Goal: Task Accomplishment & Management: Use online tool/utility

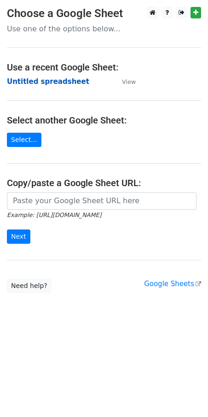
click at [31, 82] on strong "Untitled spreadsheet" at bounding box center [48, 81] width 82 height 8
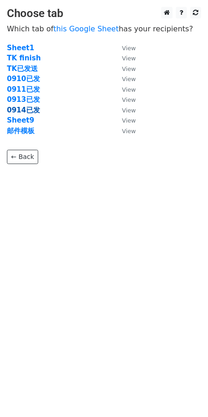
click at [29, 111] on strong "0914已发" at bounding box center [23, 110] width 33 height 8
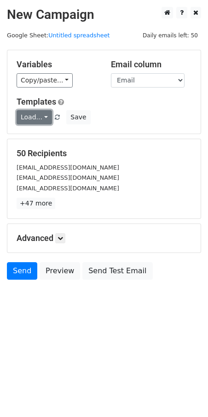
click at [38, 115] on link "Load..." at bounding box center [34, 117] width 35 height 14
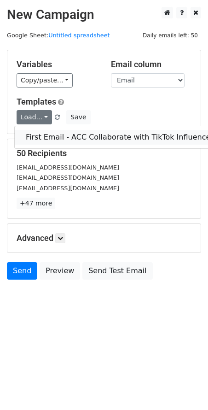
click at [42, 133] on link "First Email - ACC Collaborate with TikTok Influencer" at bounding box center [120, 137] width 210 height 15
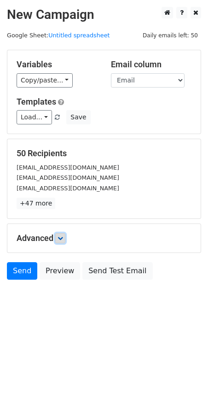
click at [63, 235] on icon at bounding box center [61, 238] width 6 height 6
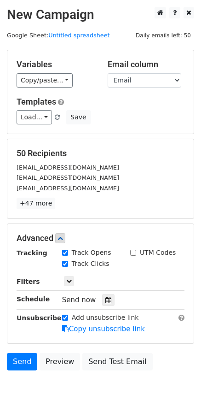
click at [45, 396] on body "New Campaign Daily emails left: 50 Google Sheet: Untitled spreadsheet Variables…" at bounding box center [100, 209] width 201 height 405
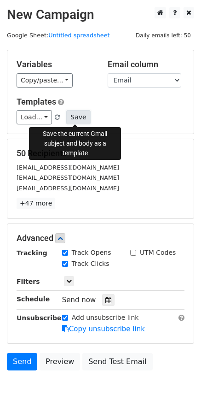
click at [78, 116] on button "Save" at bounding box center [78, 117] width 24 height 14
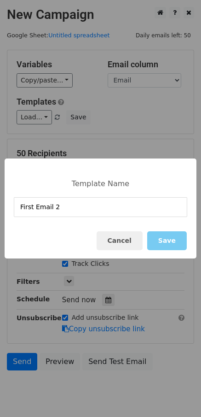
type input "First Email 2"
click at [174, 233] on button "Save" at bounding box center [167, 240] width 40 height 19
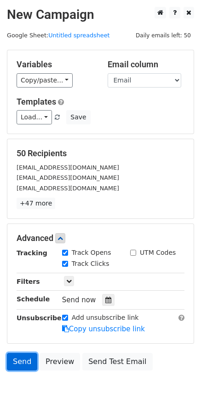
click at [24, 361] on link "Send" at bounding box center [22, 362] width 30 height 18
